Goal: Task Accomplishment & Management: Use online tool/utility

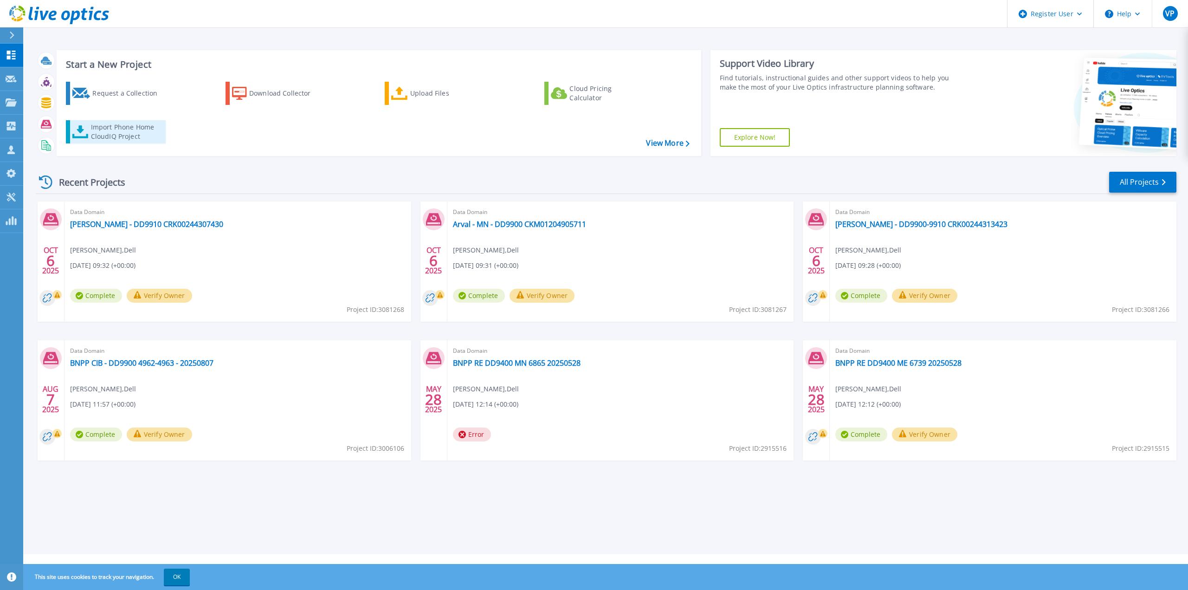
click at [135, 129] on div "Import Phone Home CloudIQ Project" at bounding box center [127, 132] width 72 height 19
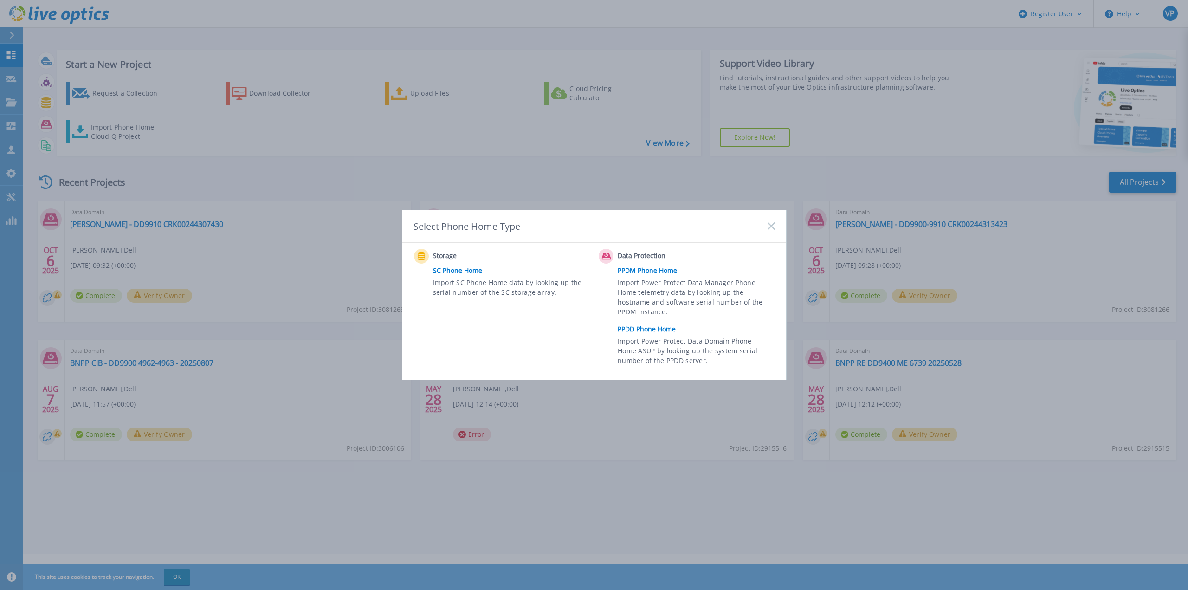
click at [462, 273] on link "SC Phone Home" at bounding box center [514, 271] width 162 height 14
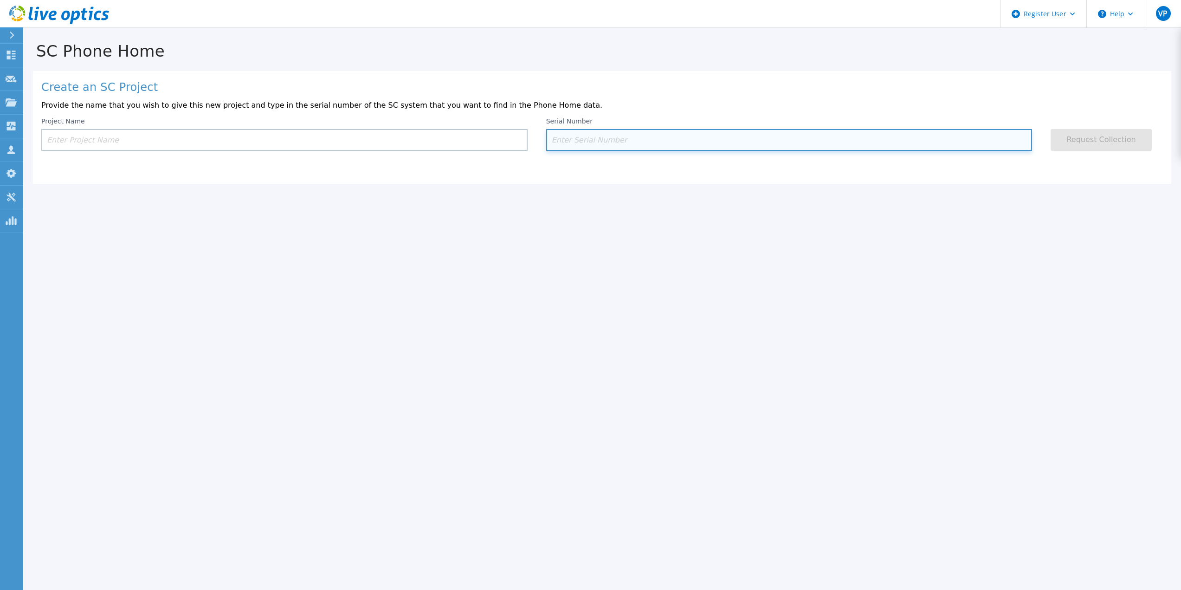
click at [629, 142] on input at bounding box center [789, 140] width 486 height 22
paste input "22C5JN2"
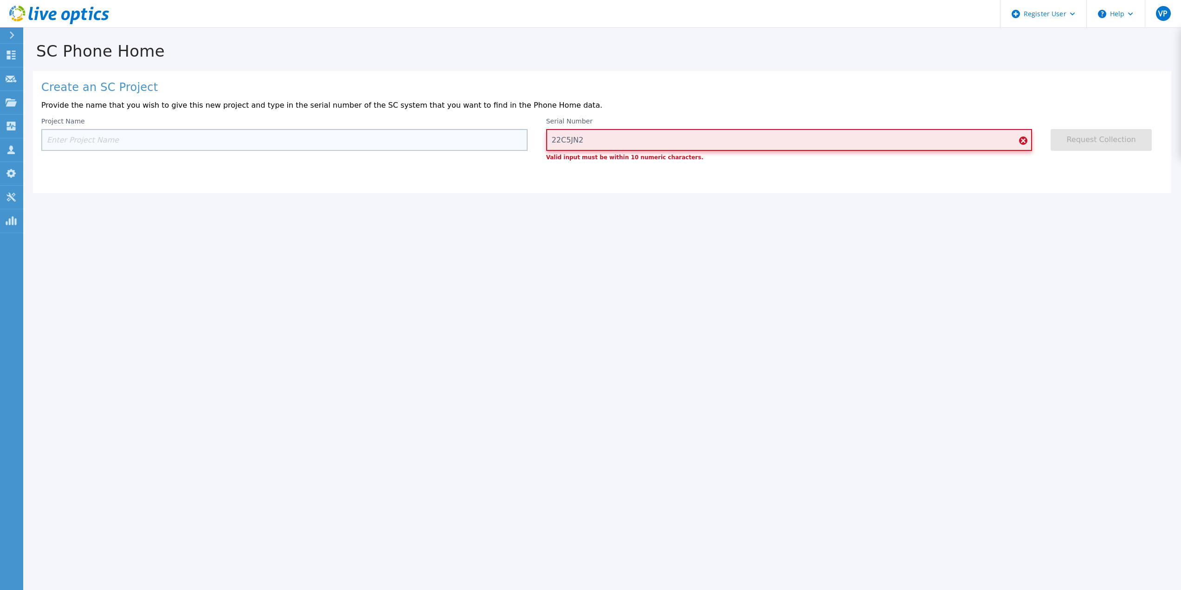
type input "22C5JN2"
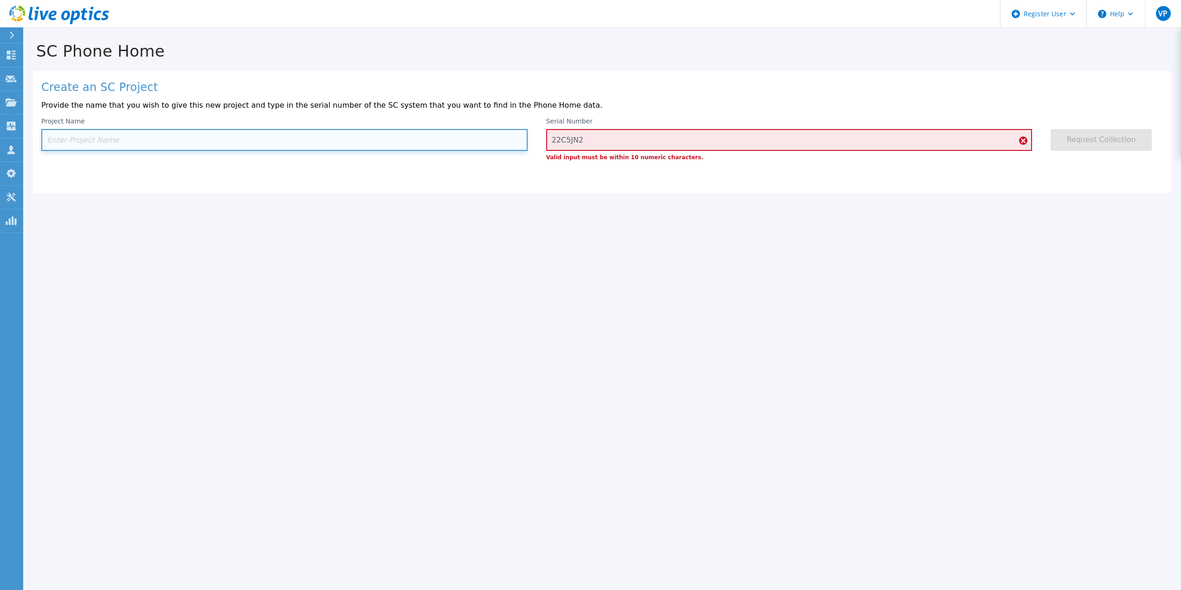
click at [221, 141] on input at bounding box center [284, 140] width 486 height 22
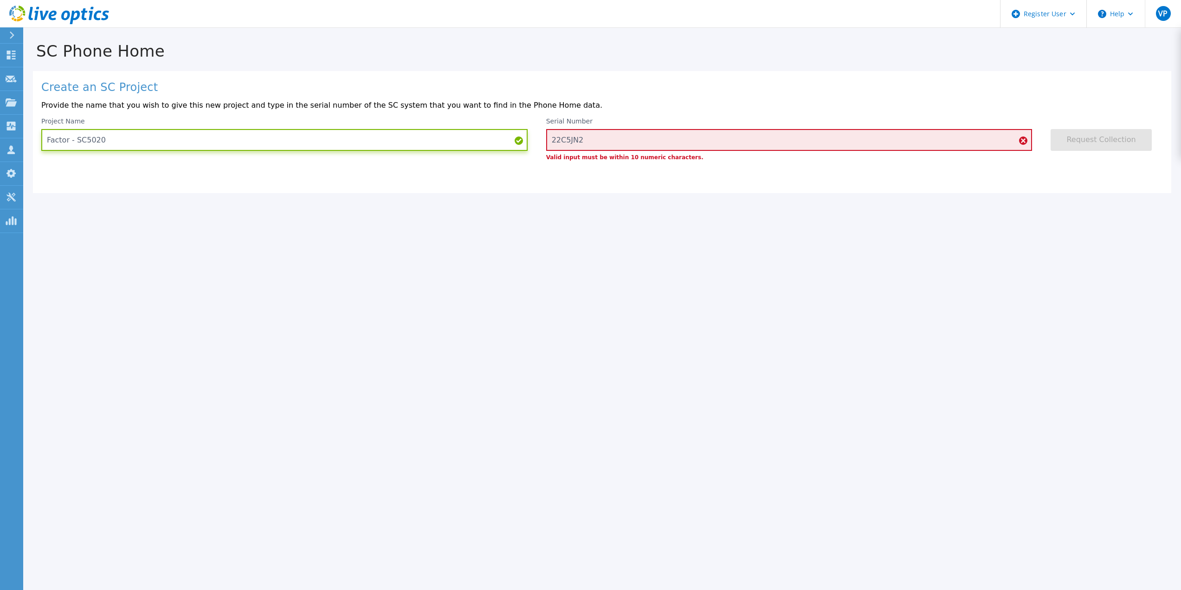
type input "Factor - SC5020"
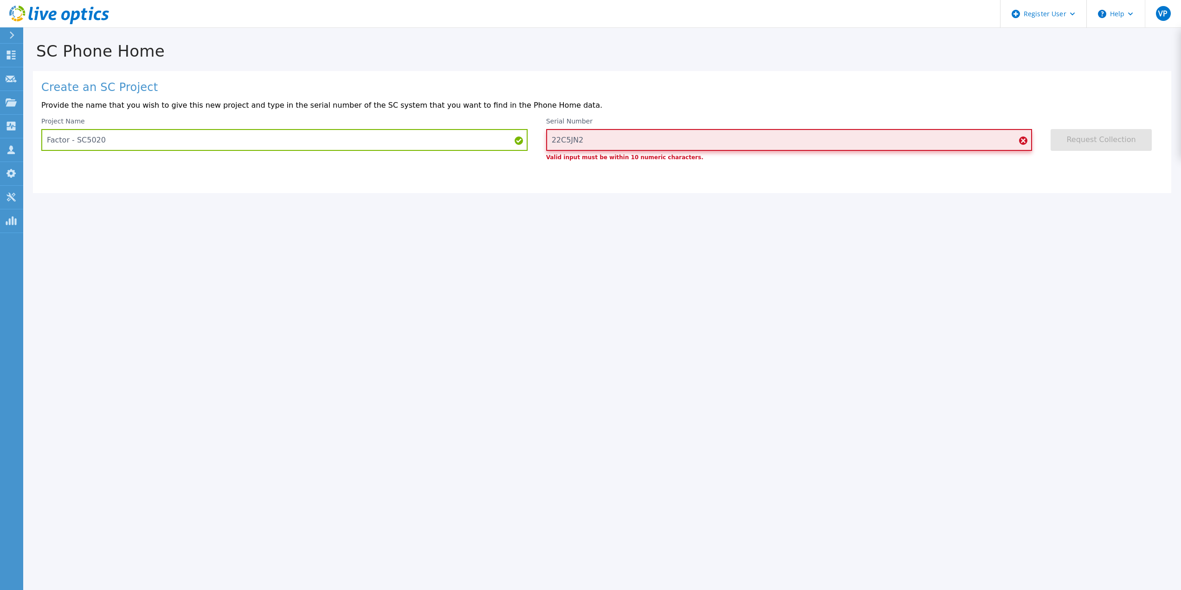
drag, startPoint x: 573, startPoint y: 140, endPoint x: 554, endPoint y: 139, distance: 19.1
click at [554, 139] on input "22C5JN2" at bounding box center [789, 140] width 486 height 22
click at [560, 140] on input "22C5JN2" at bounding box center [789, 140] width 486 height 22
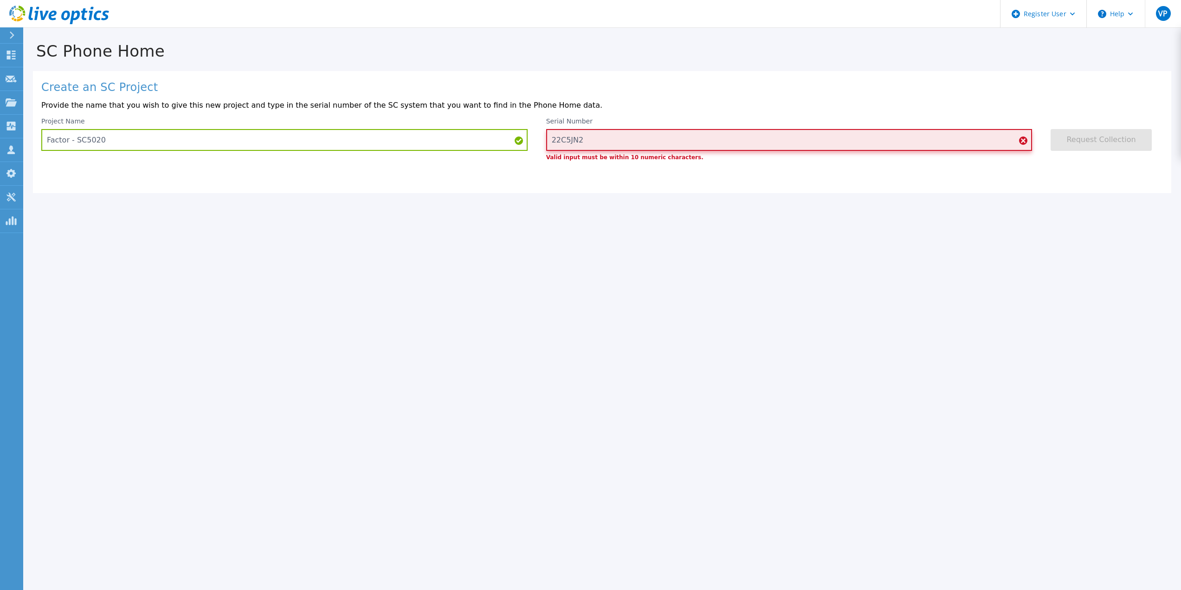
paste input "4494911150"
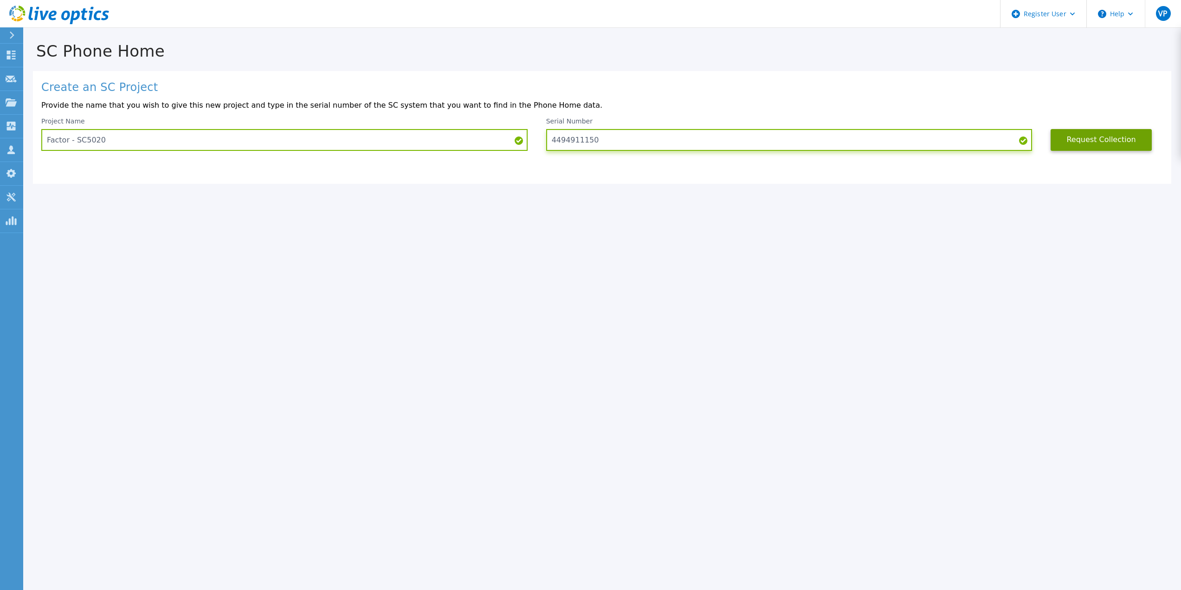
type input "4494911150"
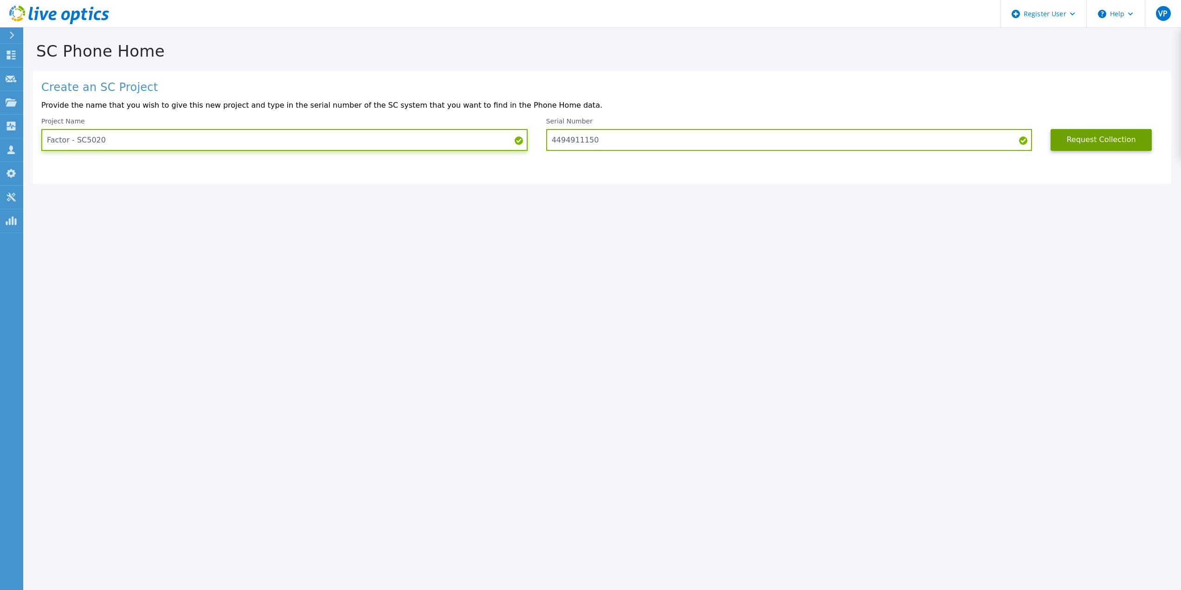
click at [129, 141] on input "Factor - SC5020" at bounding box center [284, 140] width 486 height 22
click at [207, 136] on input "Factor - SC5020" at bounding box center [284, 140] width 486 height 22
paste input "22C5JN2"
type input "Factor - SC5020 22C5JN2"
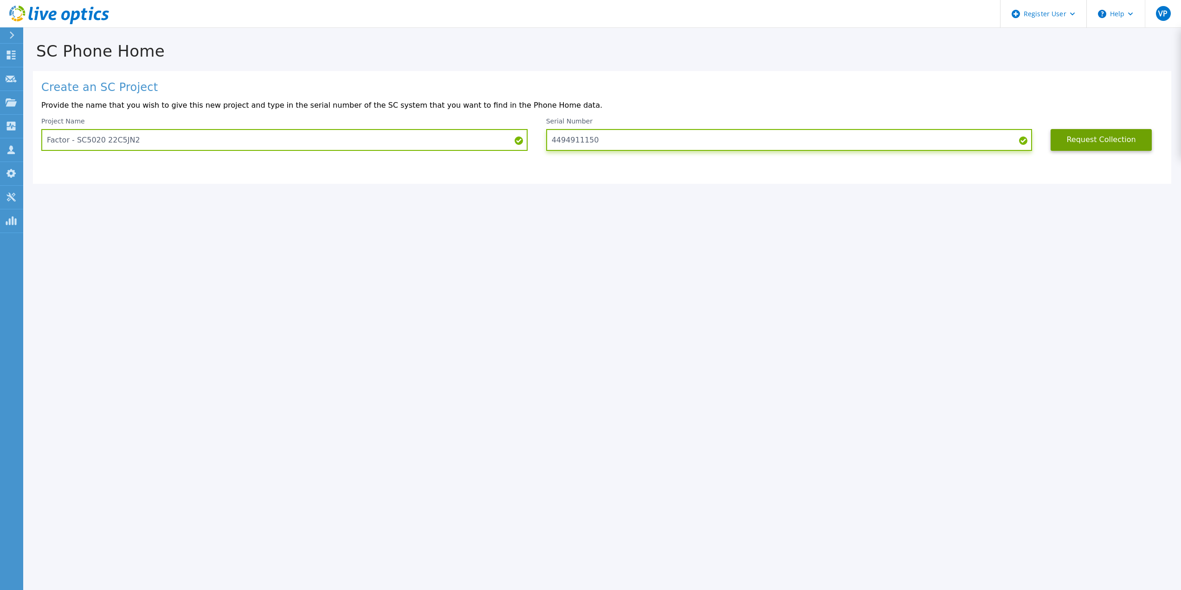
drag, startPoint x: 606, startPoint y: 143, endPoint x: 537, endPoint y: 140, distance: 68.8
click at [537, 140] on div "Project Name Factor - SC5020 22C5JN2 Serial Number 4494911150 Request Collection" at bounding box center [602, 133] width 1122 height 33
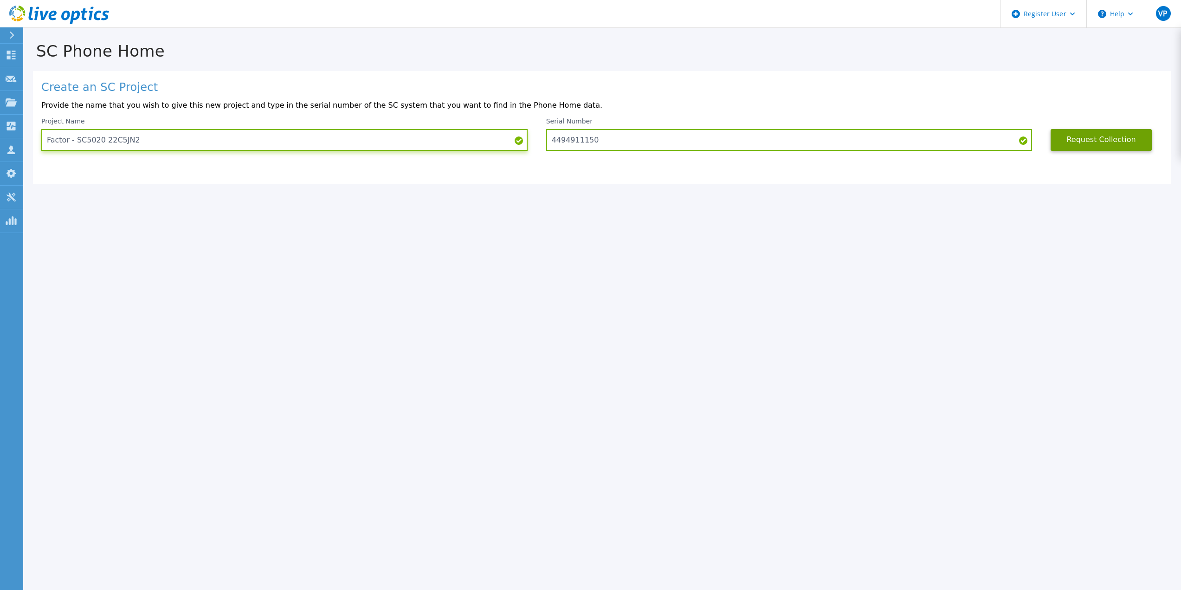
drag, startPoint x: 183, startPoint y: 140, endPoint x: 46, endPoint y: 138, distance: 136.9
click at [46, 138] on input "Factor - SC5020 22C5JN2" at bounding box center [284, 140] width 486 height 22
click at [1092, 144] on button "Request Collection" at bounding box center [1101, 140] width 101 height 22
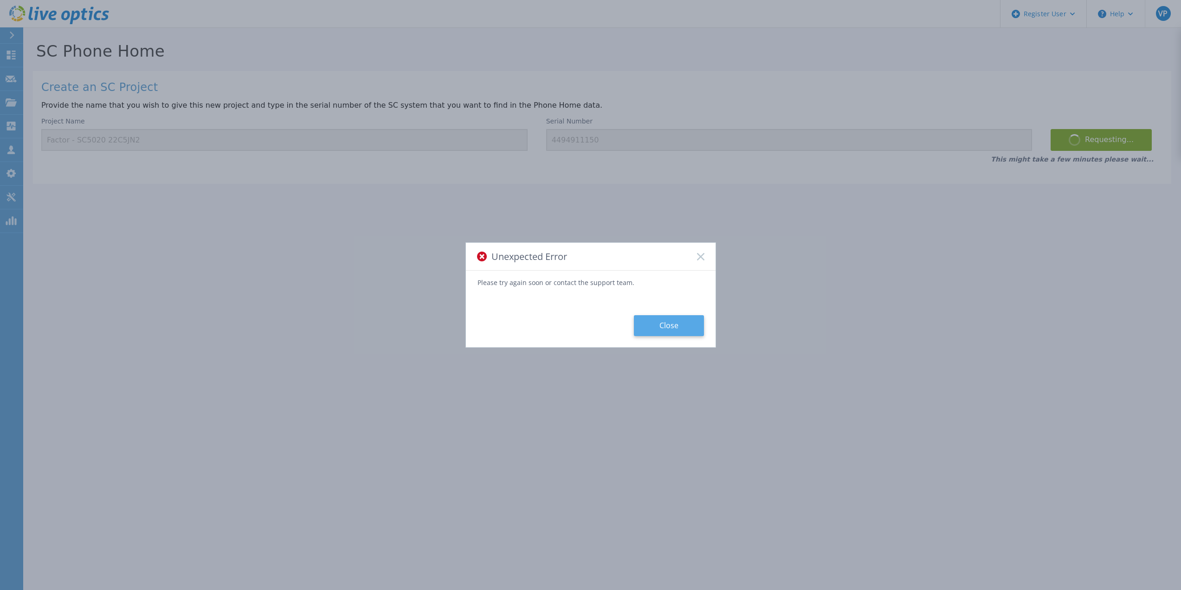
click at [669, 326] on button "Close" at bounding box center [669, 325] width 70 height 21
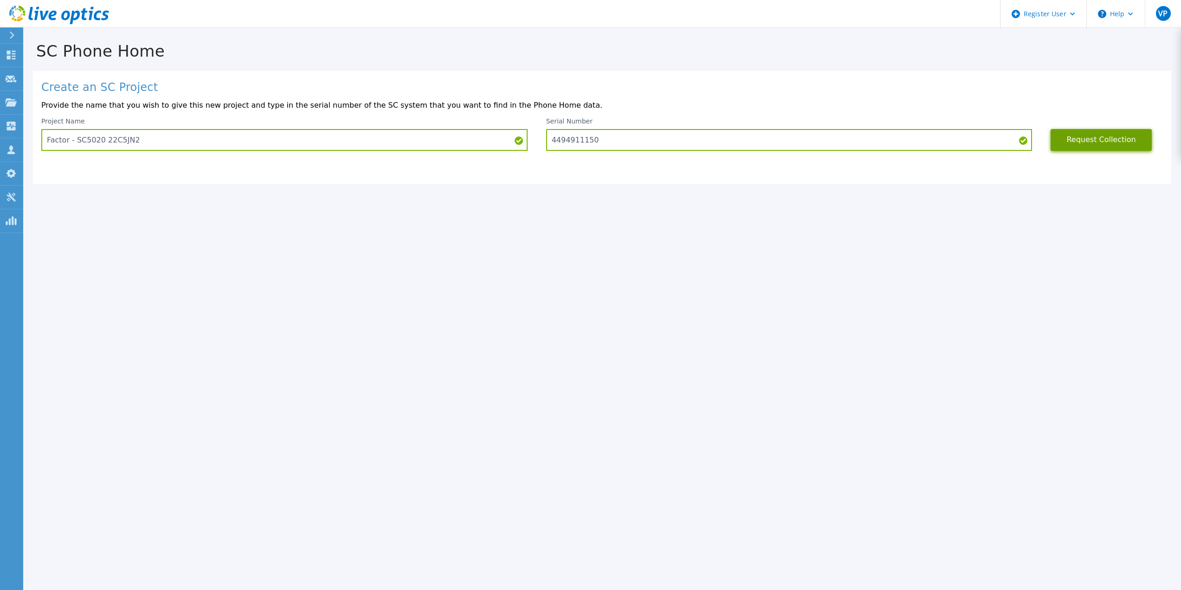
click at [1087, 144] on button "Request Collection" at bounding box center [1101, 140] width 101 height 22
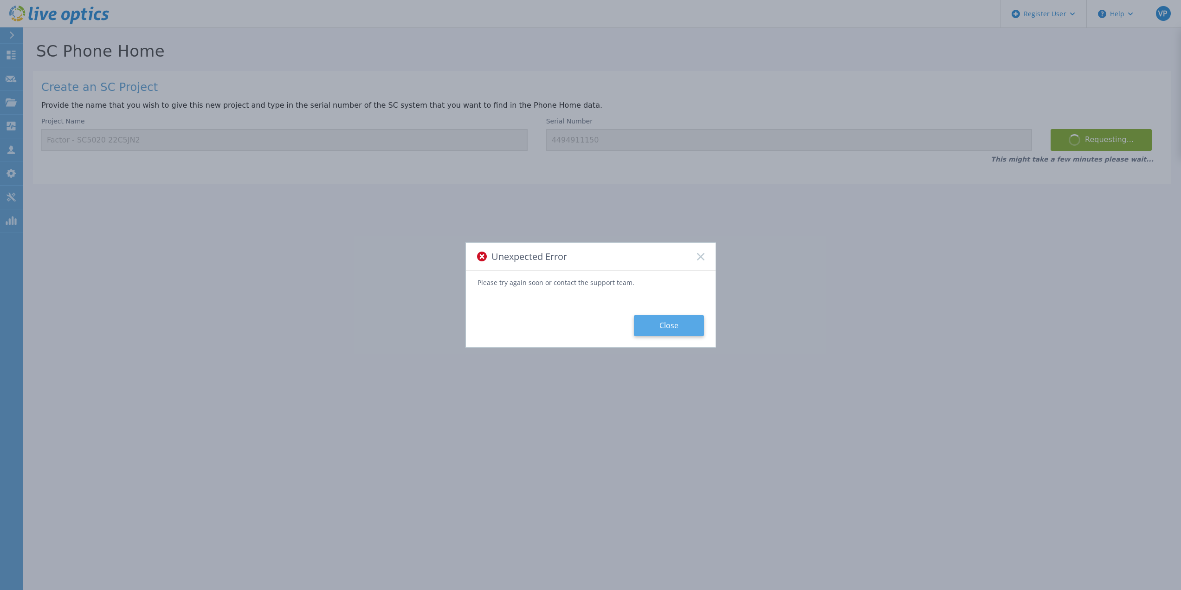
click at [675, 326] on button "Close" at bounding box center [669, 325] width 70 height 21
